Goal: Task Accomplishment & Management: Manage account settings

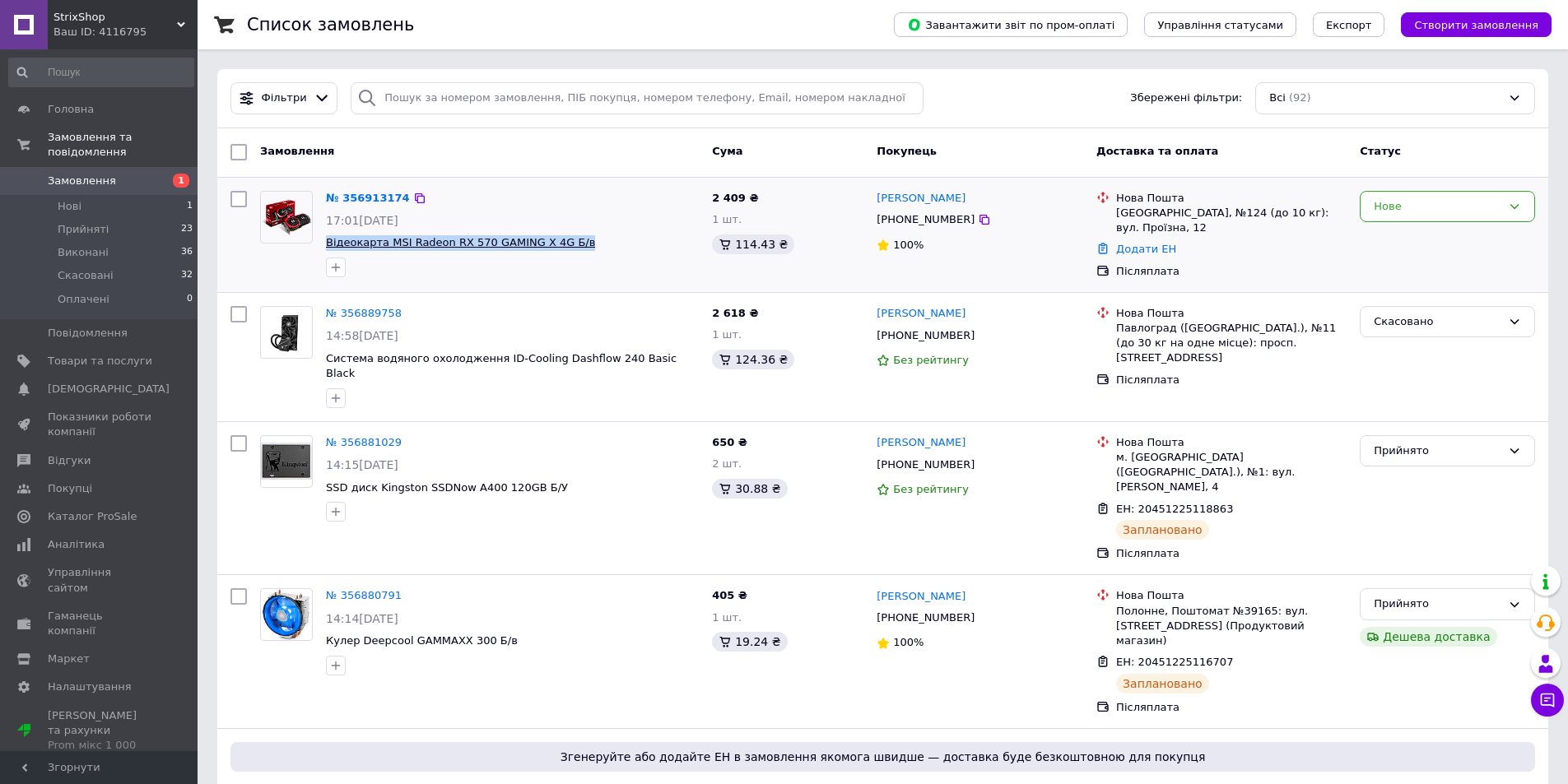
drag, startPoint x: 573, startPoint y: 249, endPoint x: 326, endPoint y: 243, distance: 247.1
click at [326, 243] on span "Відеокарта MSI Radeon RX 570 GAMING X 4G Б/в" at bounding box center [512, 243] width 373 height 16
copy span "Відеокарта MSI Radeon RX 570 GAMING X 4G Б/в"
click at [1464, 221] on div "Нове" at bounding box center [1448, 207] width 175 height 32
click at [1432, 237] on li "Прийнято" at bounding box center [1448, 241] width 174 height 30
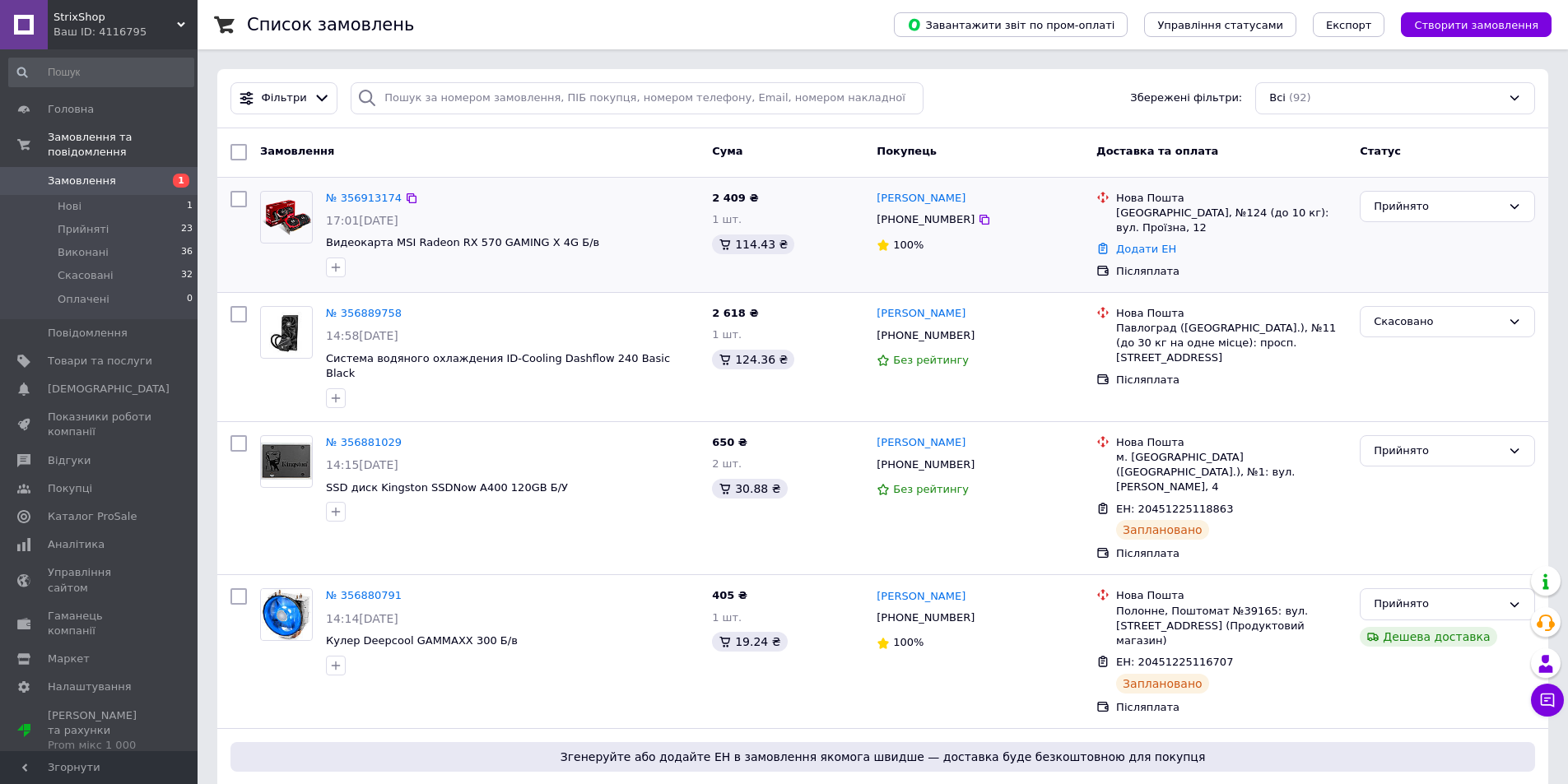
click at [912, 225] on div "[PHONE_NUMBER]" at bounding box center [926, 219] width 104 height 21
copy div "380958524130"
click at [407, 198] on icon at bounding box center [412, 199] width 10 height 10
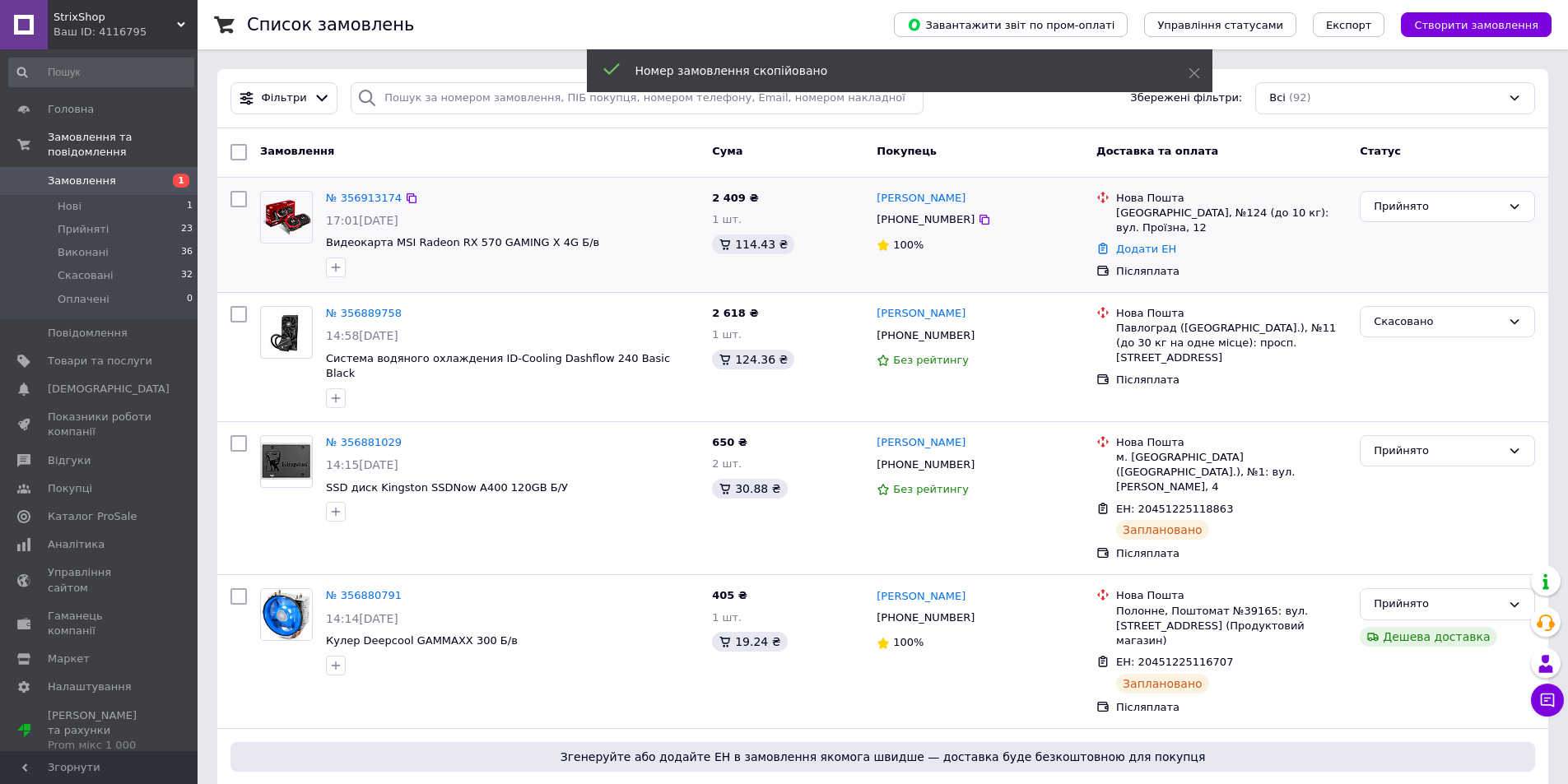
click at [900, 216] on div "[PHONE_NUMBER]" at bounding box center [926, 219] width 104 height 21
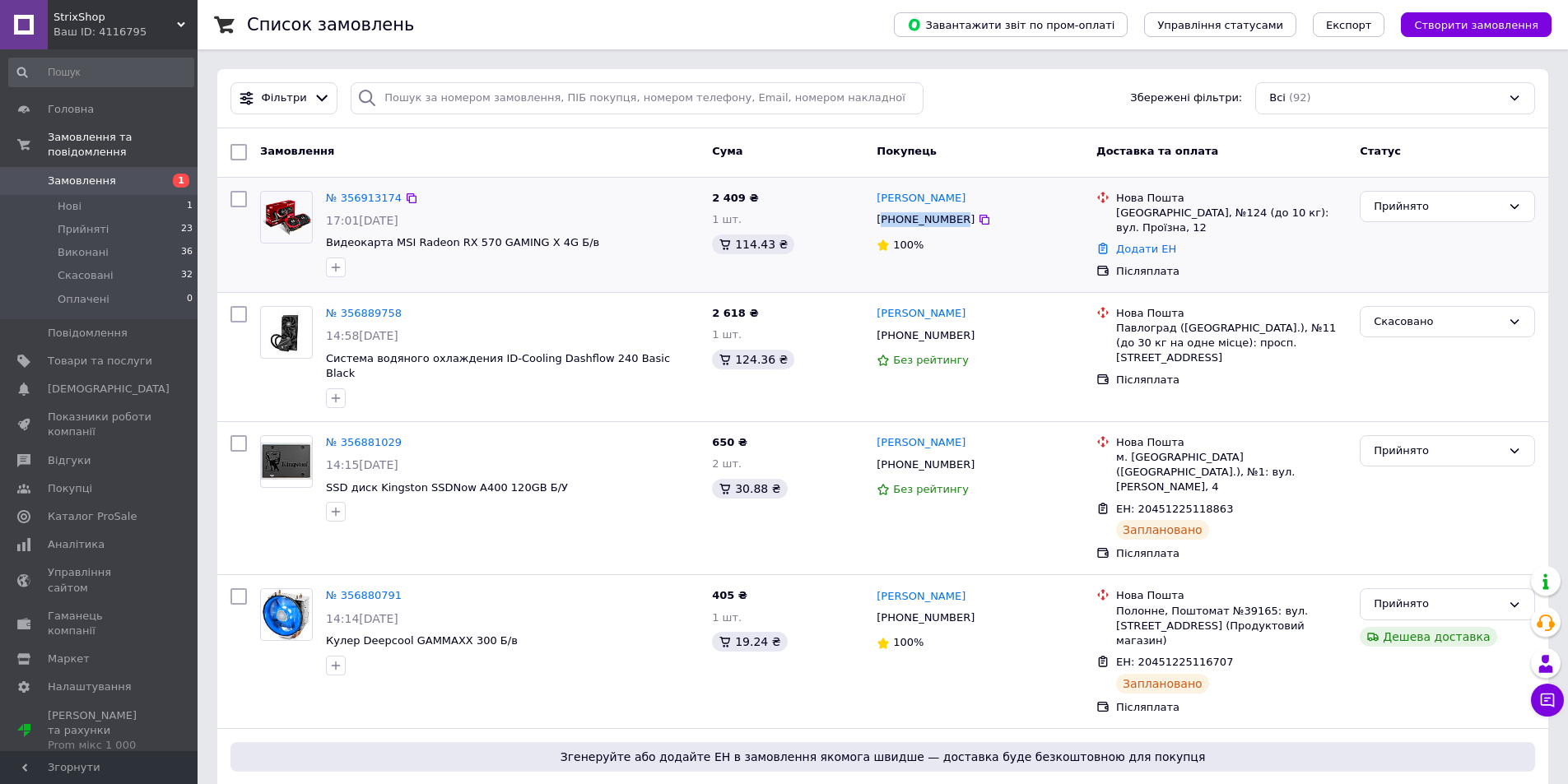
click at [900, 216] on div "[PHONE_NUMBER]" at bounding box center [926, 219] width 104 height 21
copy div "380958524130"
click at [998, 203] on div "[PERSON_NAME]" at bounding box center [980, 199] width 210 height 19
drag, startPoint x: 979, startPoint y: 200, endPoint x: 880, endPoint y: 202, distance: 99.0
click at [880, 202] on div "[PERSON_NAME]" at bounding box center [980, 199] width 210 height 19
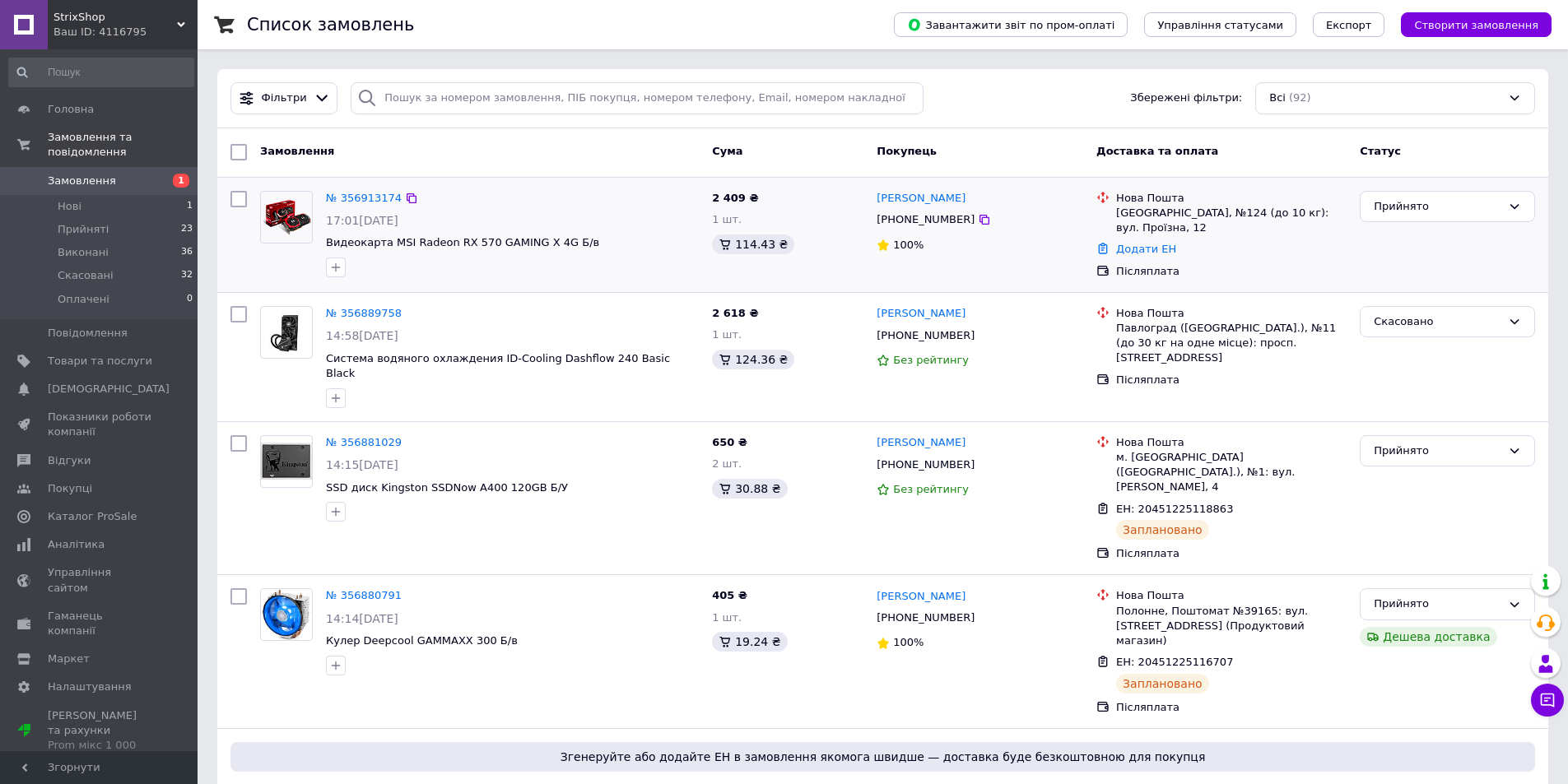
copy link "[PERSON_NAME]"
click at [1137, 207] on div "[GEOGRAPHIC_DATA], №124 (до 10 кг): вул. Проїзна, 12" at bounding box center [1232, 220] width 231 height 29
copy div "[GEOGRAPHIC_DATA]"
click at [1149, 243] on link "Додати ЕН" at bounding box center [1146, 248] width 60 height 13
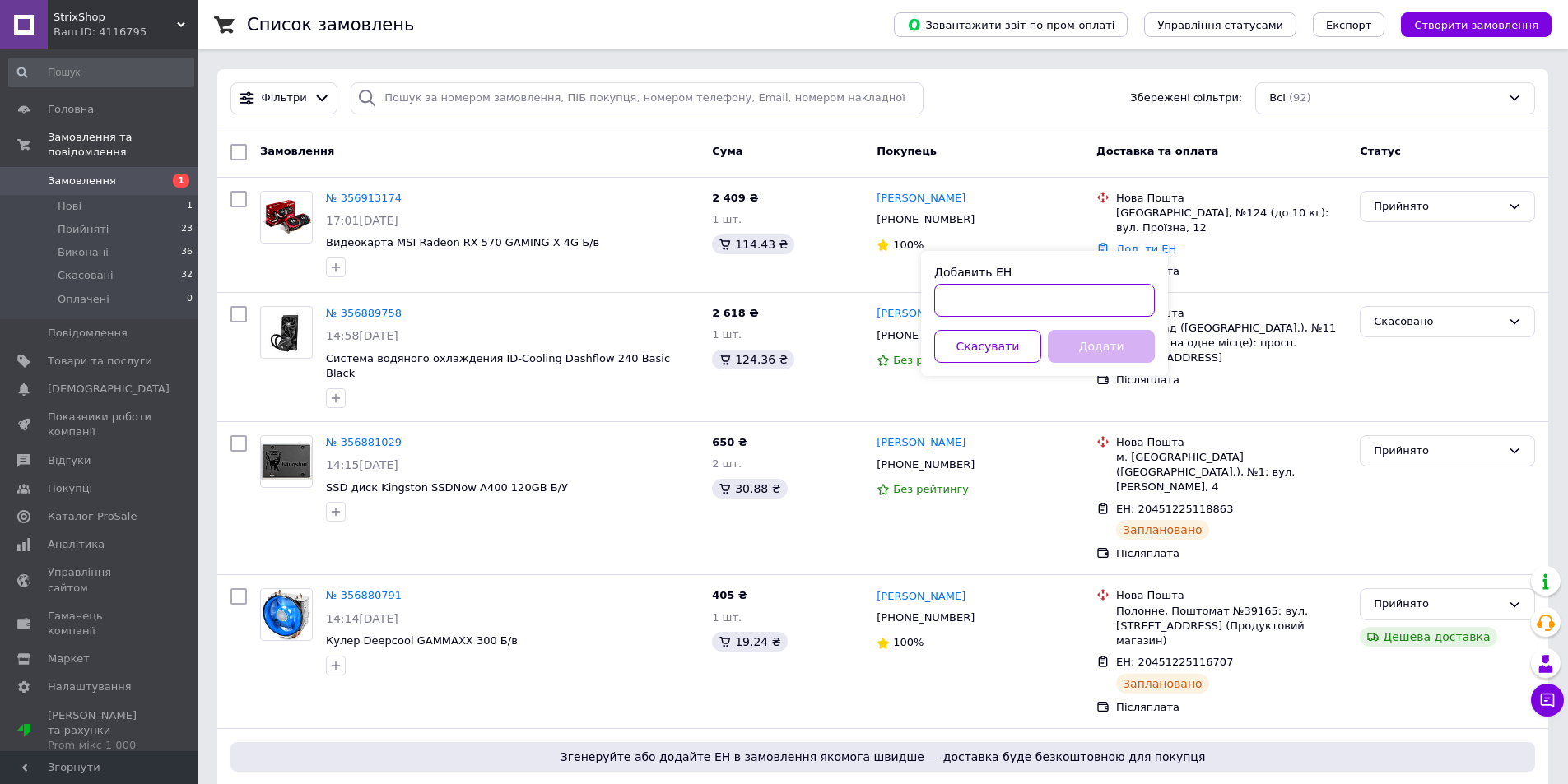
click at [1128, 301] on input "Добавить ЕН" at bounding box center [1045, 300] width 221 height 33
paste input "20451225294029"
type input "20451225294029"
click at [1130, 344] on button "Додати" at bounding box center [1101, 346] width 107 height 33
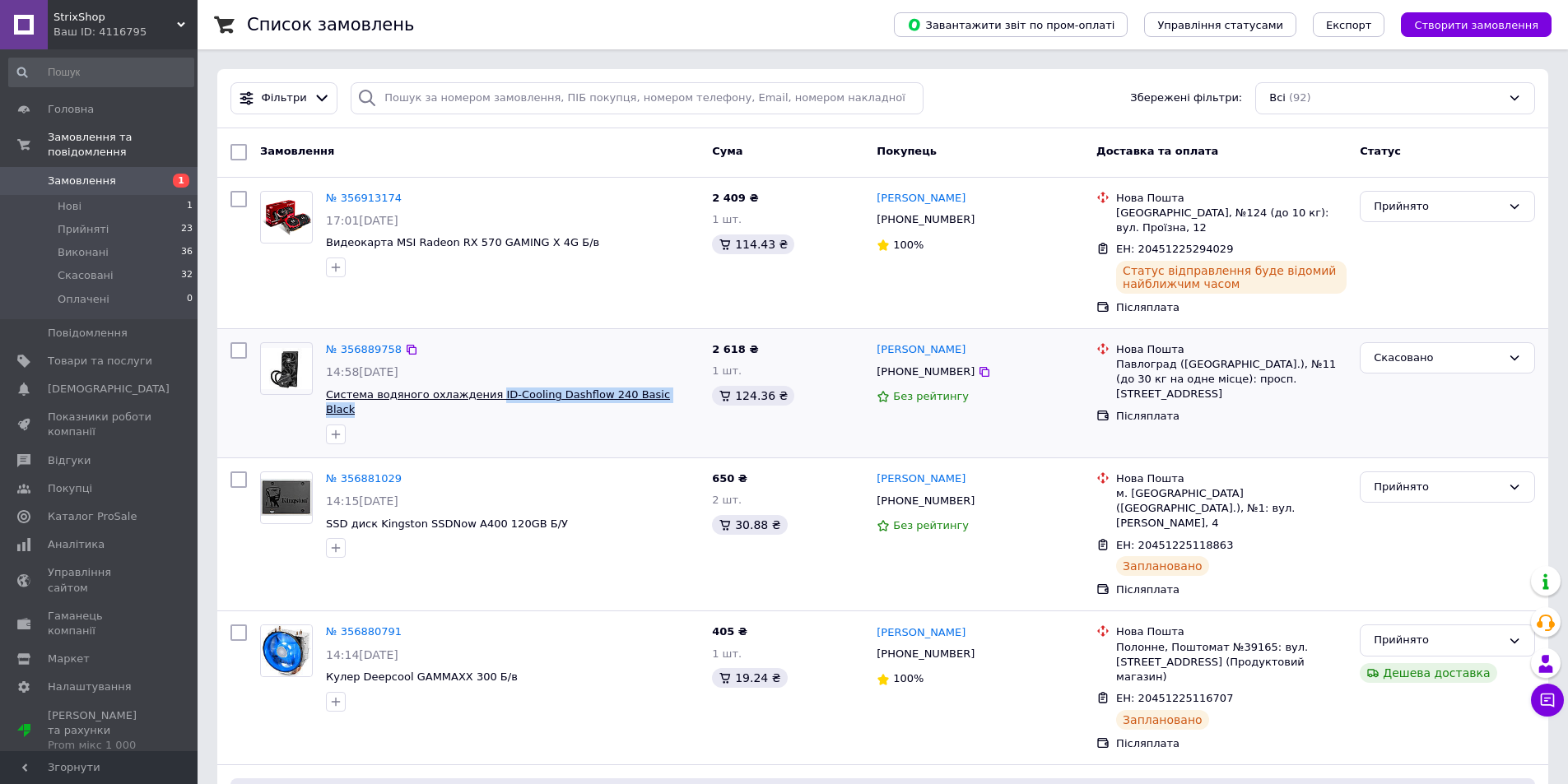
drag, startPoint x: 667, startPoint y: 383, endPoint x: 480, endPoint y: 385, distance: 187.0
click at [480, 387] on span "Система водяного охлаждения ID-Cooling Dashflow 240 Basic Black" at bounding box center [512, 403] width 373 height 30
copy span "ID-Cooling Dashflow 240 Basic Black"
click at [130, 354] on span "Товари та послуги" at bounding box center [100, 361] width 104 height 15
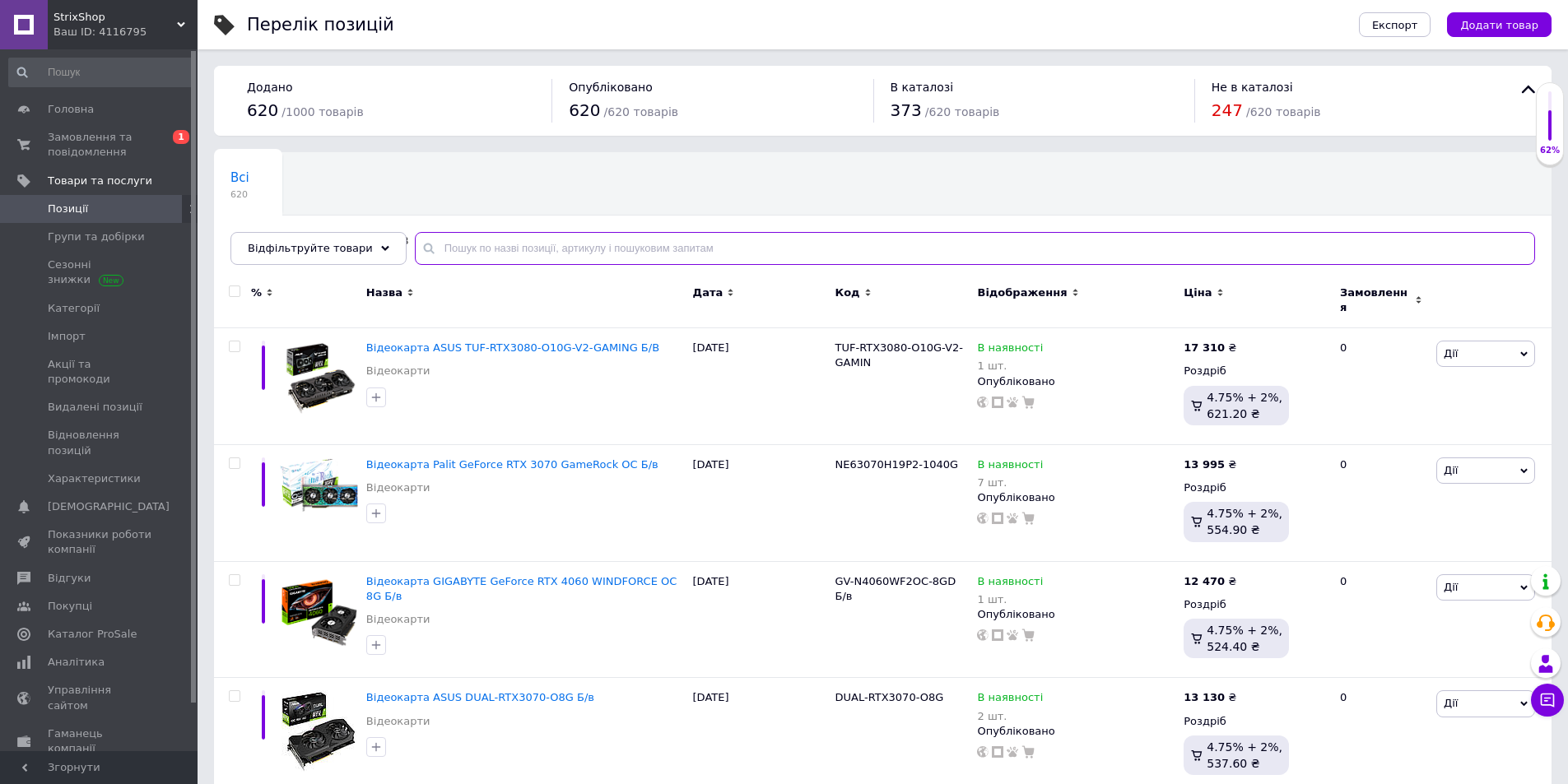
click at [635, 244] on input "text" at bounding box center [975, 248] width 1121 height 33
paste input "ID-Cooling Dashflow 240 Basic Black"
type input "ID-Cooling Dashflow 240 Basic Black"
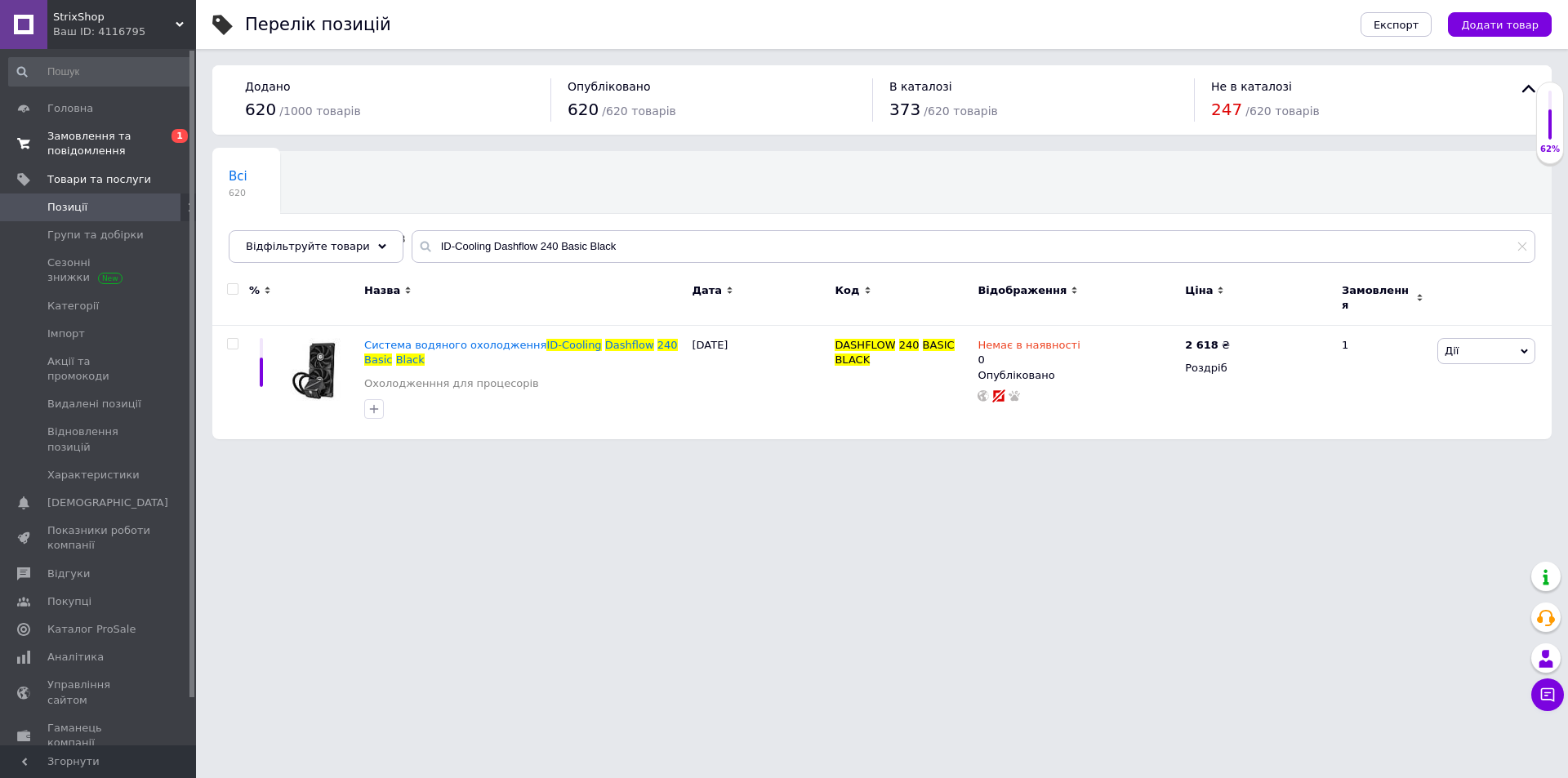
click at [140, 138] on span "Замовлення та повідомлення" at bounding box center [99, 143] width 104 height 29
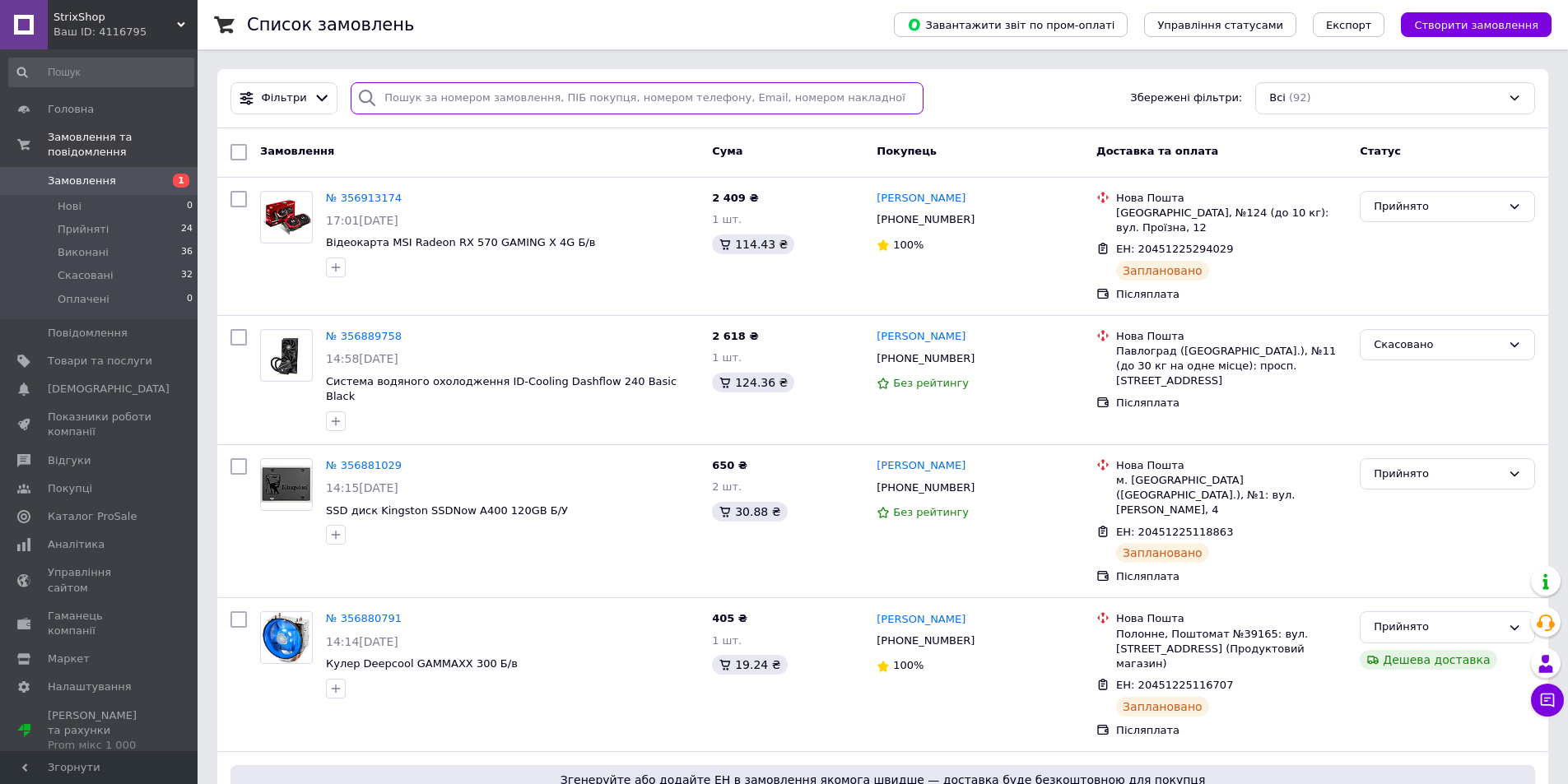
click at [490, 93] on input "search" at bounding box center [637, 99] width 573 height 32
paste input "Radeon RX 6600 MECH 2X 8G"
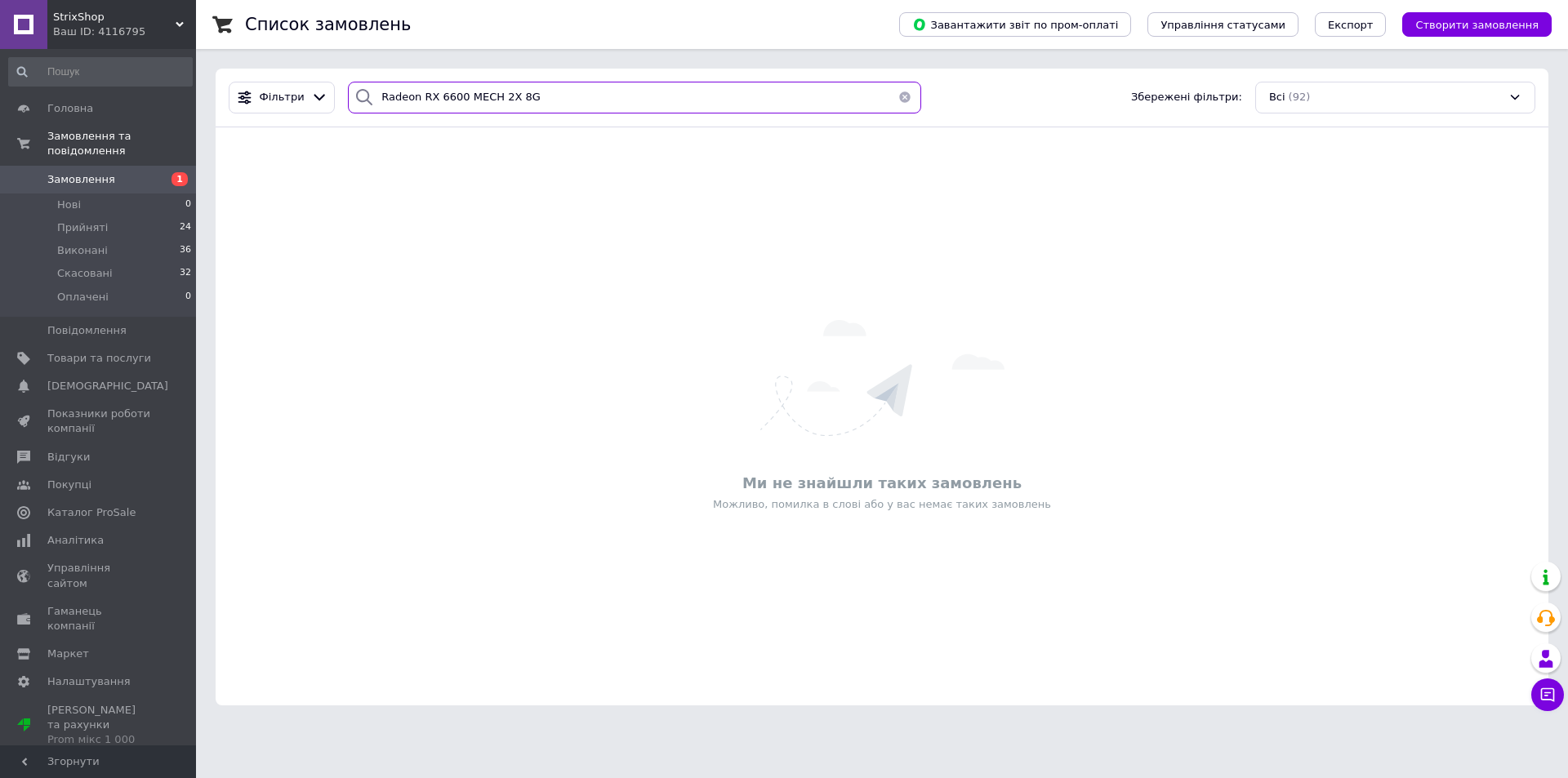
click at [415, 90] on input "Radeon RX 6600 MECH 2X 8G" at bounding box center [634, 98] width 573 height 32
click at [445, 94] on input "Radeon RX 6600 MECH 2X 8G" at bounding box center [634, 98] width 573 height 32
click at [430, 99] on input "Radeon RX 6600 MECH 2X 8G" at bounding box center [634, 98] width 573 height 32
click at [555, 96] on input "6600 MECH" at bounding box center [634, 98] width 573 height 32
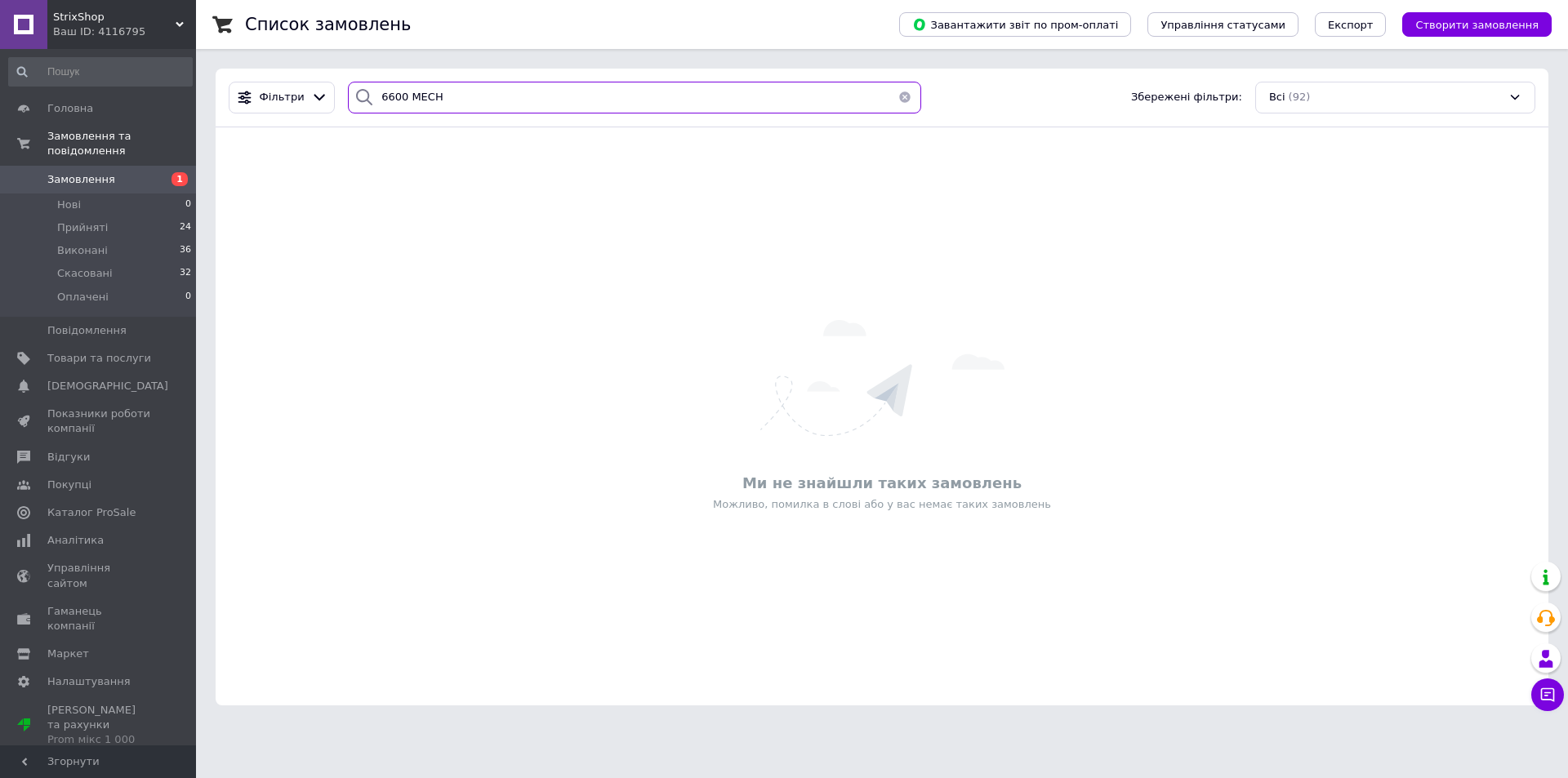
click at [555, 96] on input "6600 MECH" at bounding box center [634, 98] width 573 height 32
type input "6600 MECH"
click at [117, 351] on span "Товари та послуги" at bounding box center [99, 358] width 104 height 15
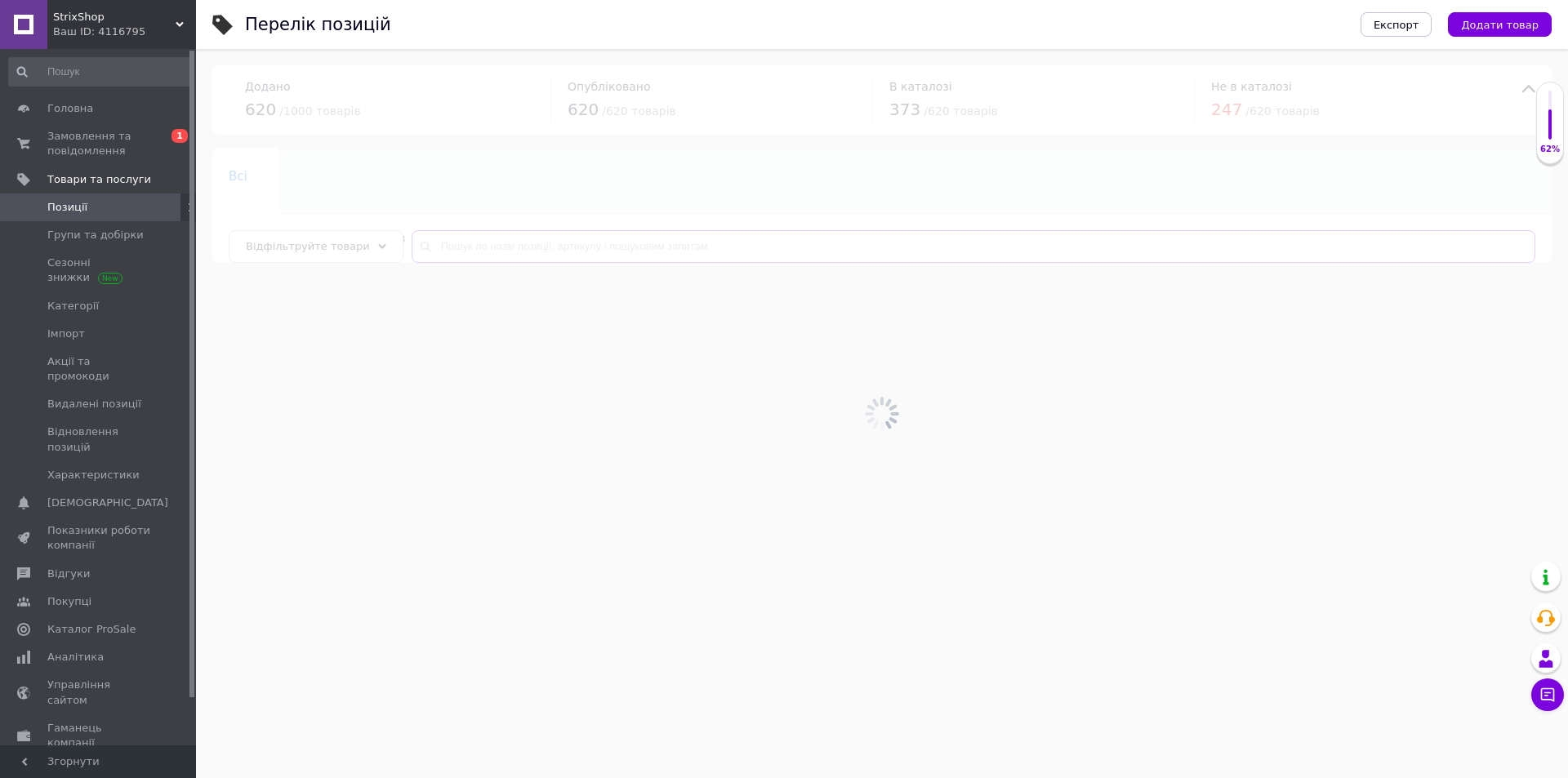
click at [560, 248] on input "text" at bounding box center [973, 247] width 1123 height 33
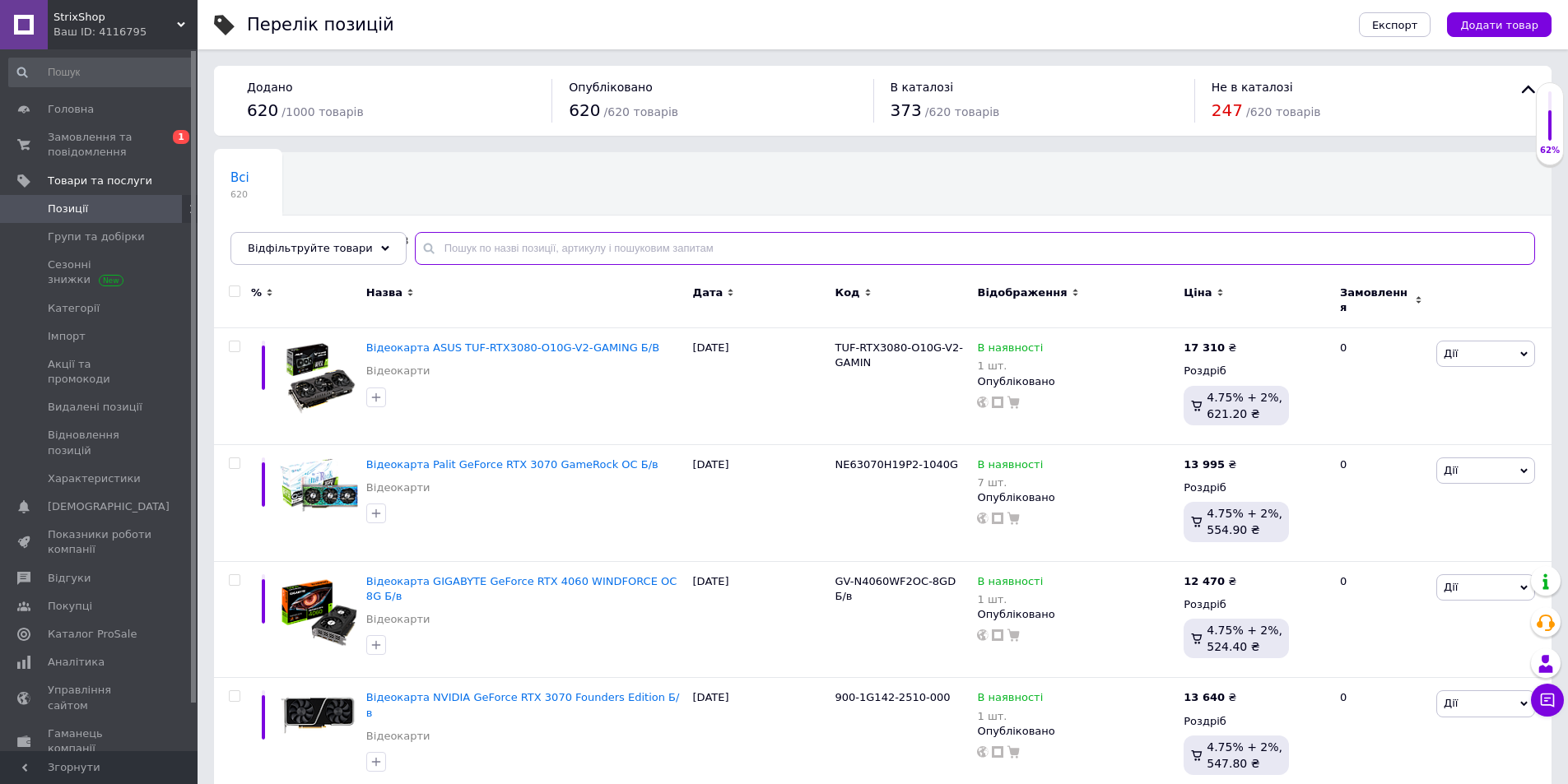
paste input "6600 MECH"
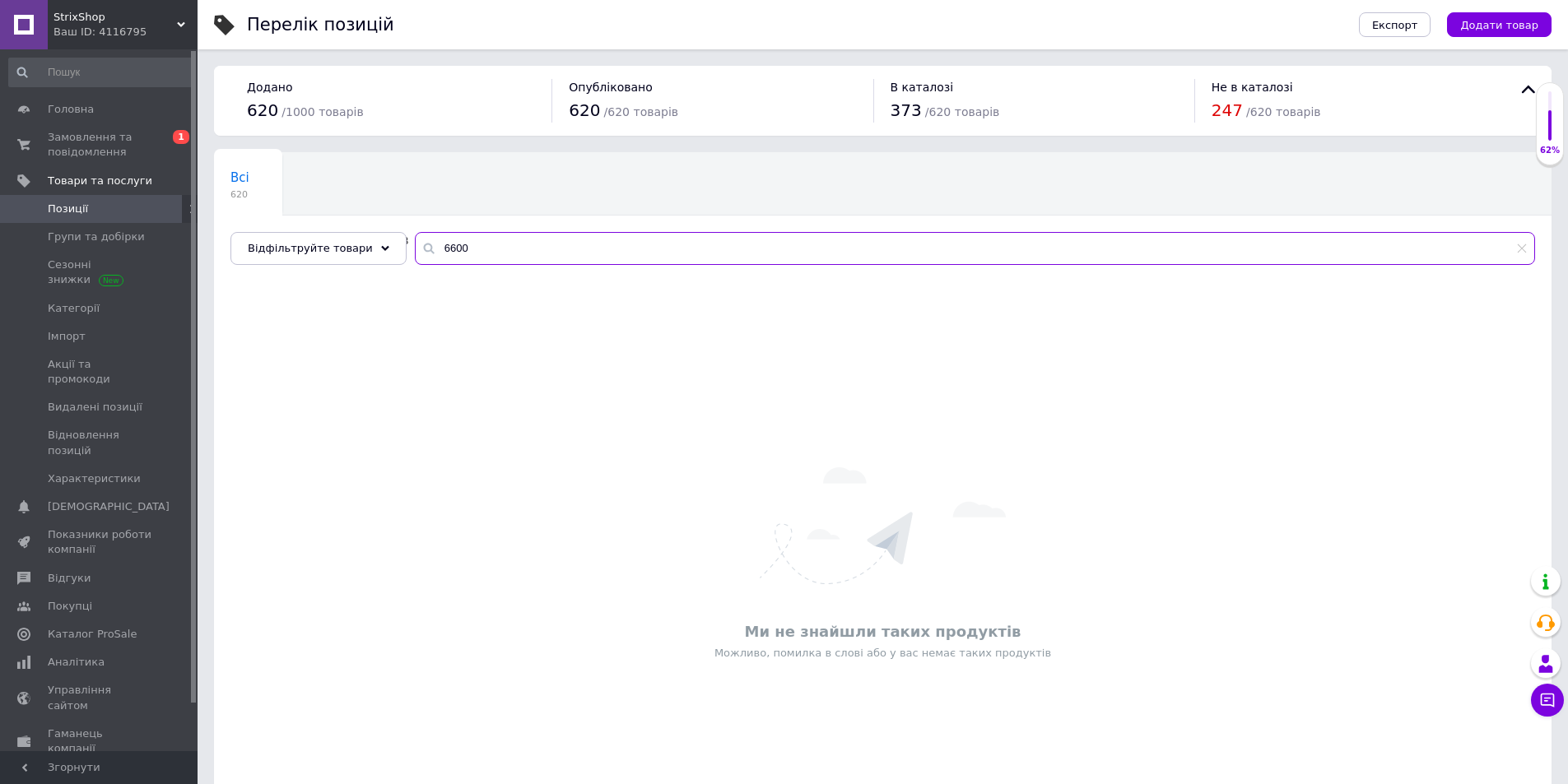
type input "6600"
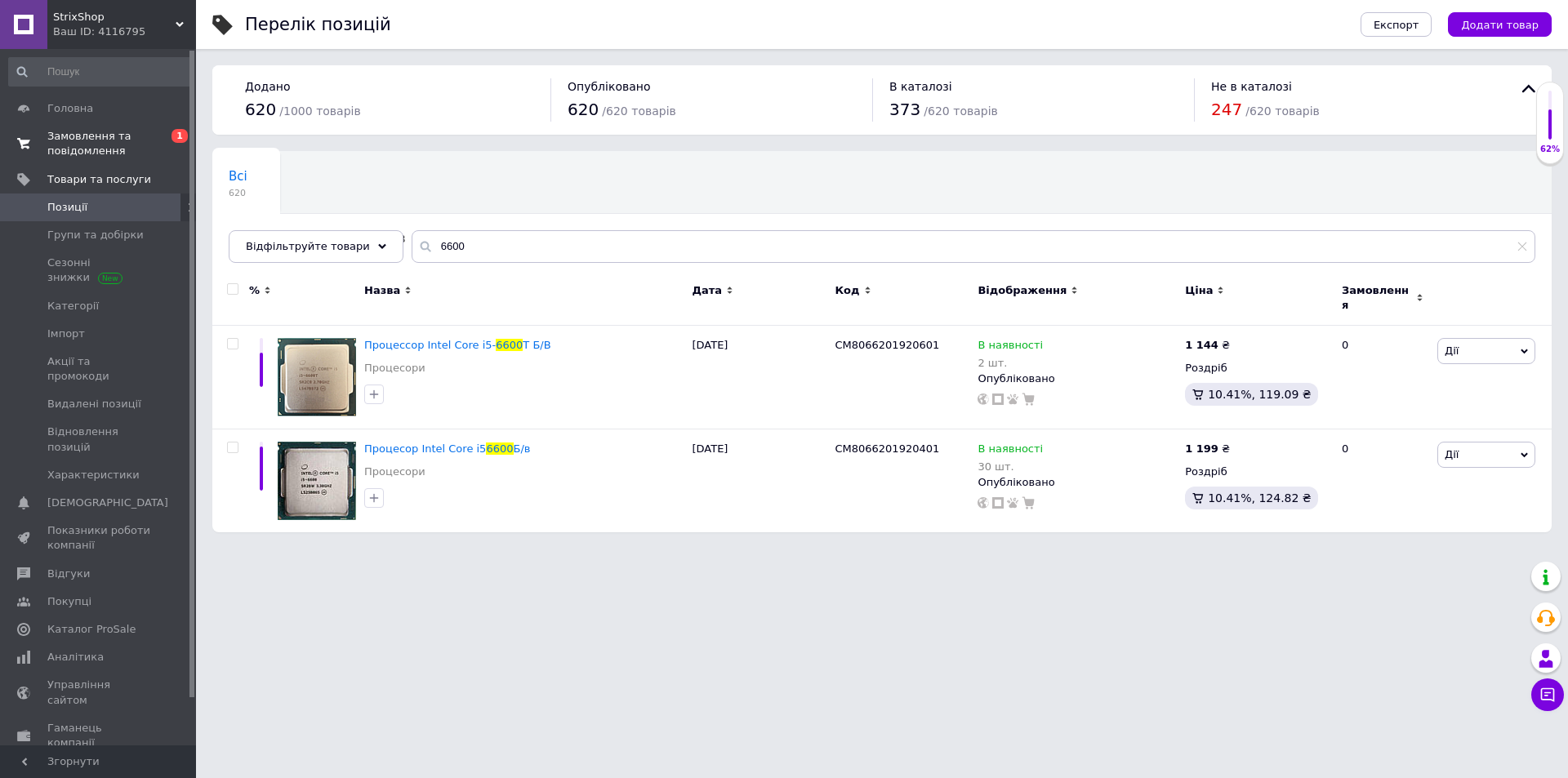
click at [109, 126] on link "Замовлення та повідомлення 0 1" at bounding box center [100, 144] width 201 height 43
